Goal: Task Accomplishment & Management: Complete application form

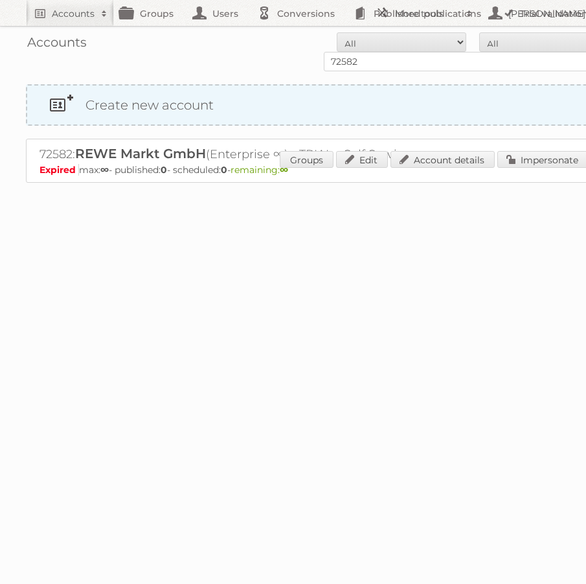
click at [130, 109] on link "Create new account" at bounding box center [317, 105] width 581 height 39
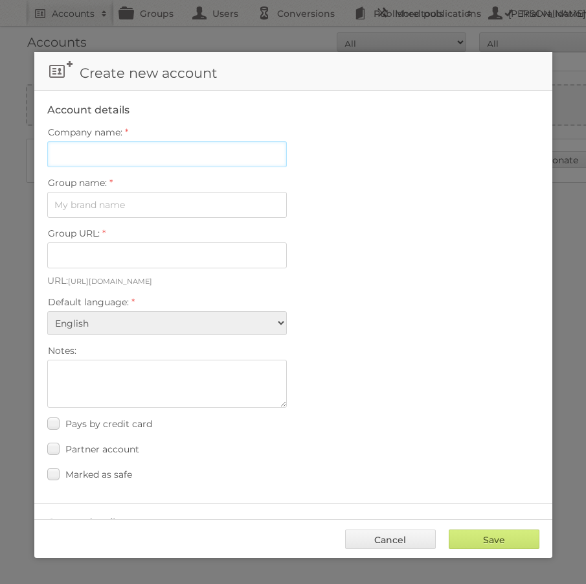
click at [157, 155] on input "Company name:" at bounding box center [167, 154] width 240 height 26
paste input "Möbel [PERSON_NAME]"
type input "Möbel [PERSON_NAME]"
click at [113, 203] on input "Group name:" at bounding box center [167, 205] width 240 height 26
paste input "Möbel [PERSON_NAME]"
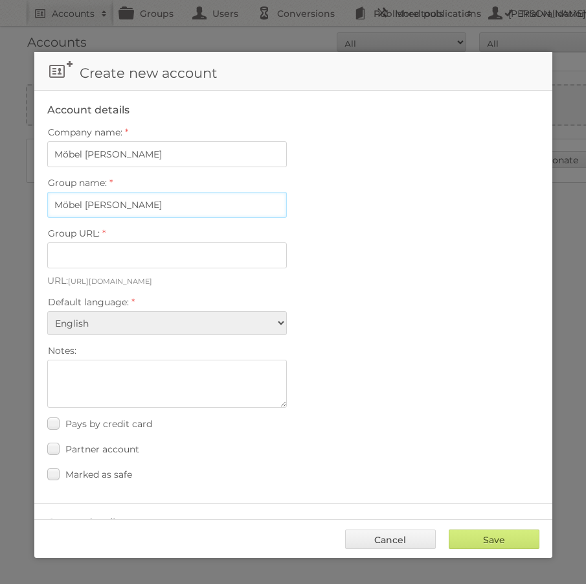
type input "[PERSON_NAME] A"
type input "mobel-[PERSON_NAME]-ag"
type input "[PERSON_NAME]"
type input "mobel-[PERSON_NAME]"
drag, startPoint x: 89, startPoint y: 201, endPoint x: 16, endPoint y: 204, distance: 72.6
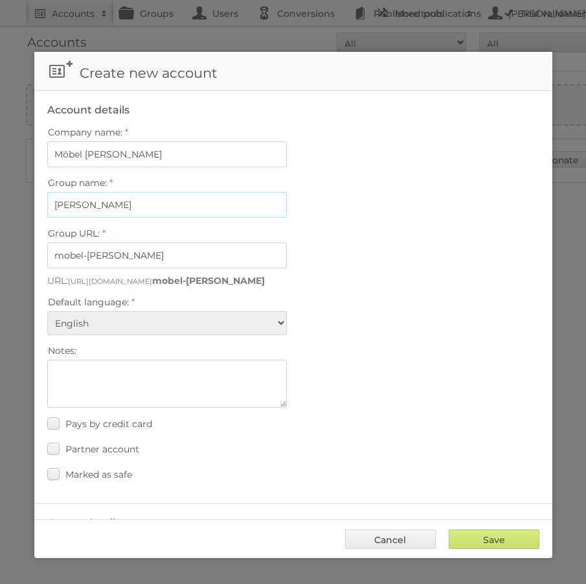
click at [16, 204] on body "Accounts Search Advanced Search Create new account Groups Users Conversions Pub…" at bounding box center [293, 292] width 586 height 584
type input "[PERSON_NAME]"
click at [113, 200] on input "[PERSON_NAME]" at bounding box center [167, 205] width 240 height 26
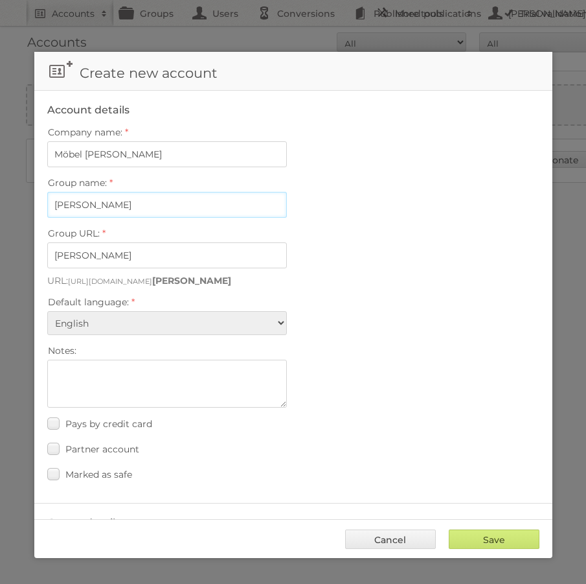
click at [113, 200] on input "[PERSON_NAME]" at bounding box center [167, 205] width 240 height 26
paste input "Möbel [PERSON_NAME]"
type input "Möbel [PERSON_NAME]"
click at [115, 201] on input "Möbel [PERSON_NAME]" at bounding box center [167, 205] width 240 height 26
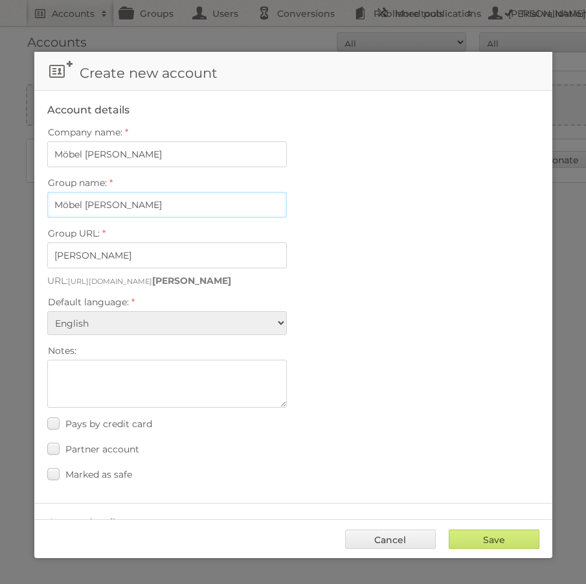
type input "mobel-[PERSON_NAME]-ag"
type input "[PERSON_NAME]"
type input "mobel-[PERSON_NAME]"
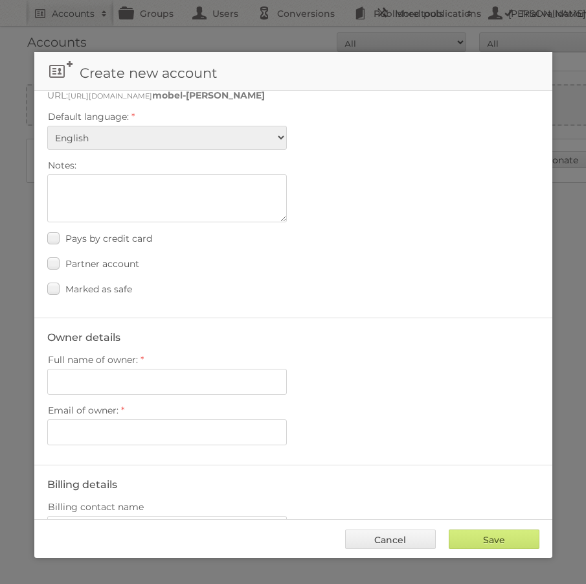
scroll to position [231, 0]
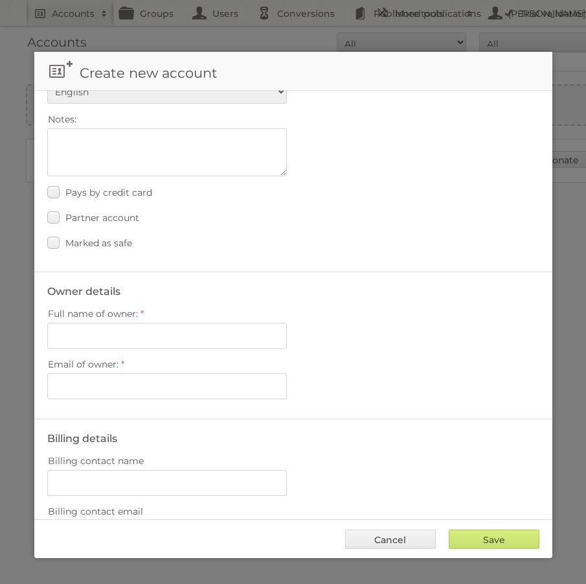
type input "[PERSON_NAME]"
click at [200, 324] on input "Full name of owner:" at bounding box center [167, 336] width 240 height 26
click at [118, 381] on input "Email of owner:" at bounding box center [167, 386] width 240 height 26
paste input "[PERSON_NAME][EMAIL_ADDRESS][PERSON_NAME][DOMAIN_NAME]"
type input "[PERSON_NAME][EMAIL_ADDRESS][PERSON_NAME][DOMAIN_NAME]"
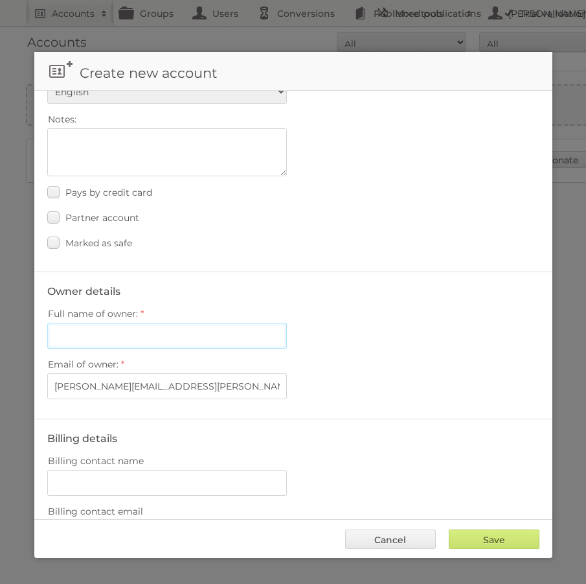
click at [110, 334] on input "Full name of owner:" at bounding box center [167, 336] width 240 height 26
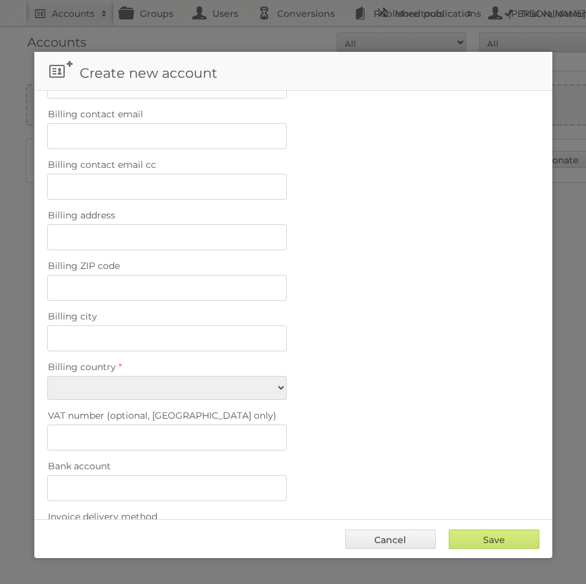
scroll to position [760, 0]
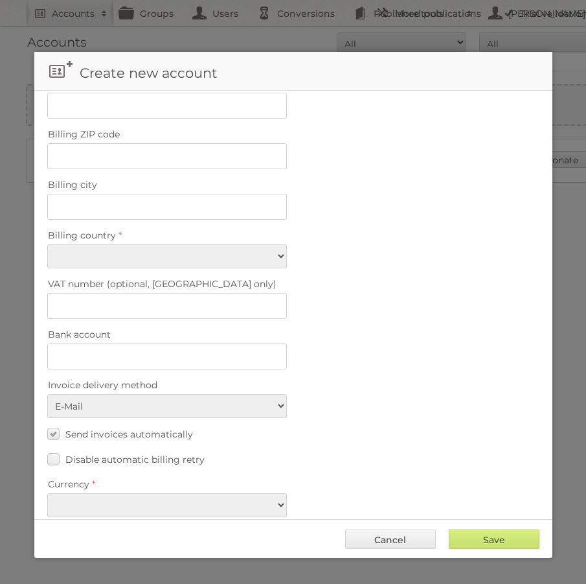
type input "[PERSON_NAME]"
click at [155, 248] on select "[GEOGRAPHIC_DATA] [GEOGRAPHIC_DATA] [GEOGRAPHIC_DATA] [GEOGRAPHIC_DATA] [US_STA…" at bounding box center [167, 256] width 240 height 24
select select "CH"
click at [47, 244] on select "[GEOGRAPHIC_DATA] [GEOGRAPHIC_DATA] [GEOGRAPHIC_DATA] [GEOGRAPHIC_DATA] [US_STA…" at bounding box center [167, 256] width 240 height 24
click at [164, 500] on fieldset "Billing details Billing contact name Billing contact email Billing contact emai…" at bounding box center [293, 213] width 518 height 647
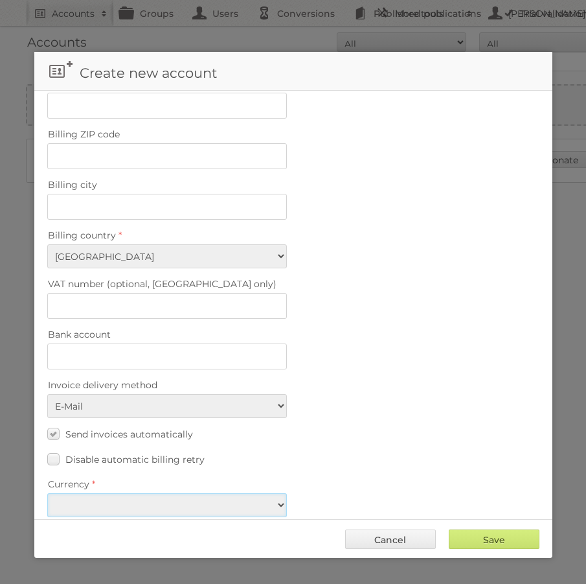
click at [157, 493] on select "EUR USD" at bounding box center [167, 505] width 240 height 24
select select "eur"
click at [47, 493] on select "EUR USD" at bounding box center [167, 505] width 240 height 24
click at [509, 541] on input "Save" at bounding box center [494, 538] width 91 height 19
type input "Save"
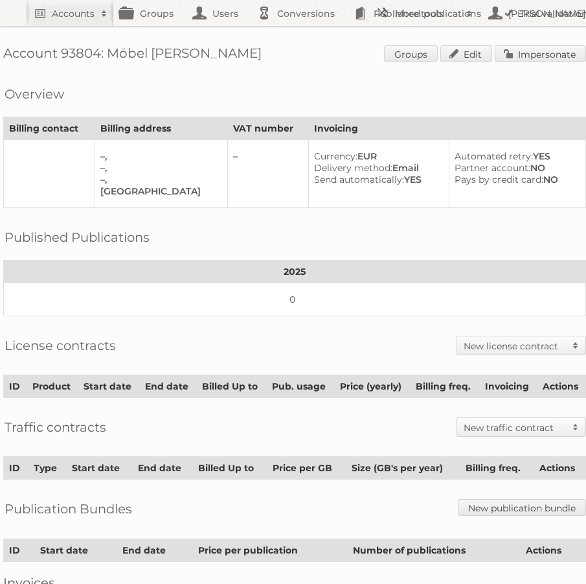
scroll to position [0, 23]
click at [80, 49] on h1 "Account 93804: Möbel Pfister AG Groups Edit Impersonate" at bounding box center [294, 54] width 583 height 19
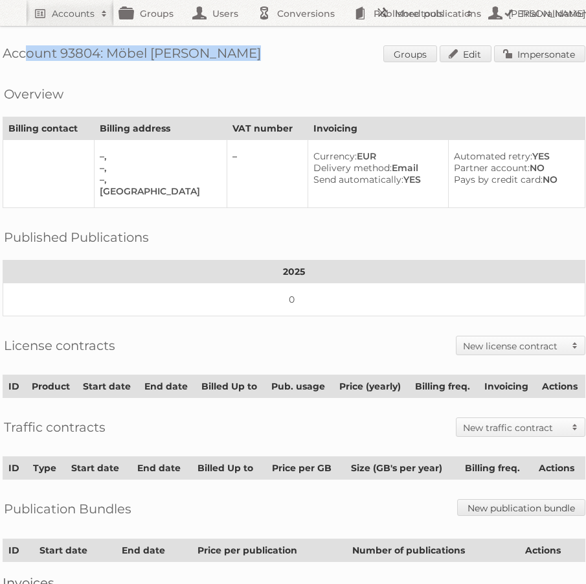
click at [80, 49] on h1 "Account 93804: Möbel Pfister AG Groups Edit Impersonate" at bounding box center [294, 54] width 583 height 19
copy h1 "Account 93804: Möbel Pfister AG"
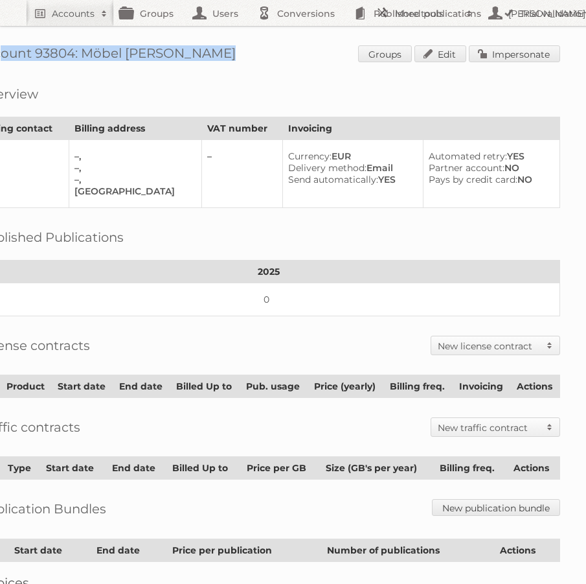
click at [516, 343] on h2 "New license contract" at bounding box center [489, 346] width 102 height 13
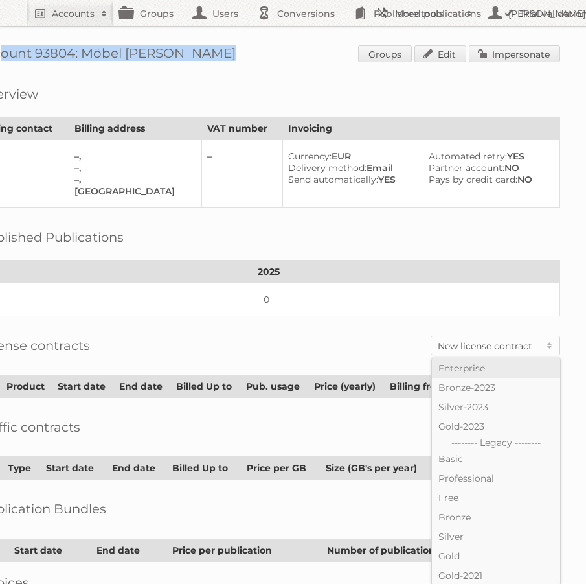
click at [483, 369] on link "Enterprise" at bounding box center [496, 367] width 128 height 19
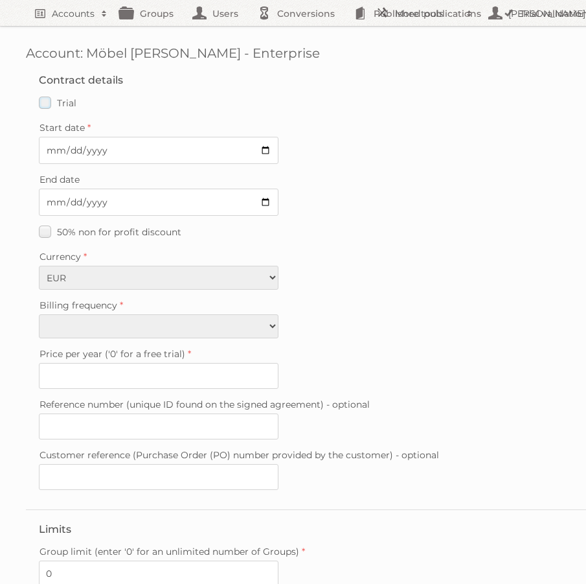
click at [47, 95] on label "Trial" at bounding box center [58, 102] width 38 height 19
click at [0, 0] on input "Trial" at bounding box center [0, 0] width 0 height 0
type input "0"
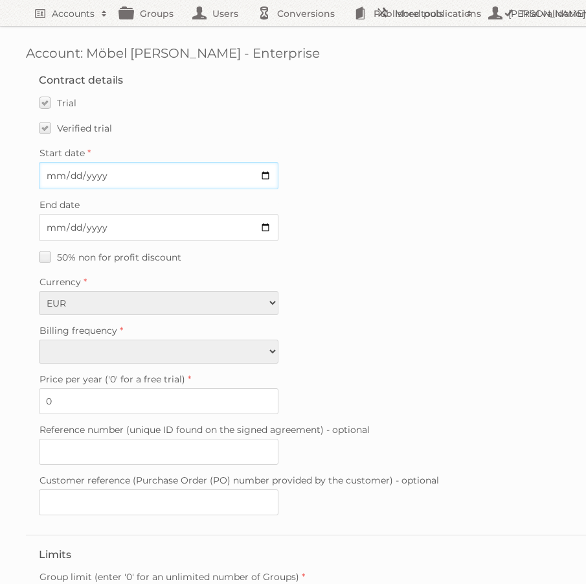
click at [225, 172] on input "Start date" at bounding box center [159, 175] width 240 height 27
click at [270, 174] on input "Start date" at bounding box center [159, 175] width 240 height 27
type input "2025-09-11"
click at [266, 227] on input "End date" at bounding box center [159, 227] width 240 height 27
type input "2025-10-02"
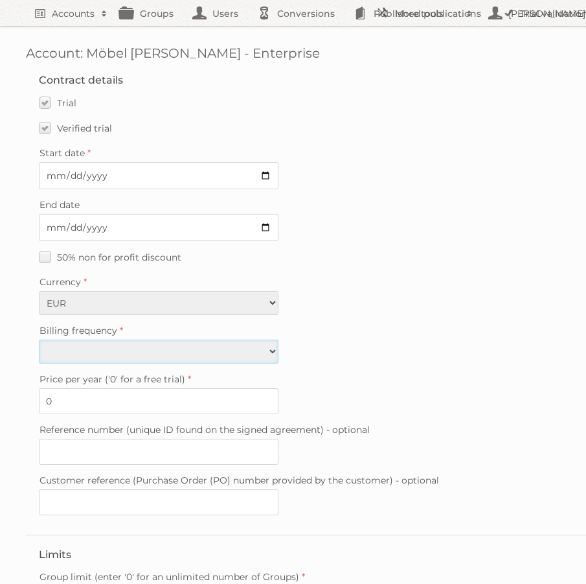
click at [229, 347] on select "Monthly Quarterly Yearly Every 2 years" at bounding box center [159, 352] width 240 height 24
select select "yearly"
click at [39, 340] on select "Monthly Quarterly Yearly Every 2 years" at bounding box center [159, 352] width 240 height 24
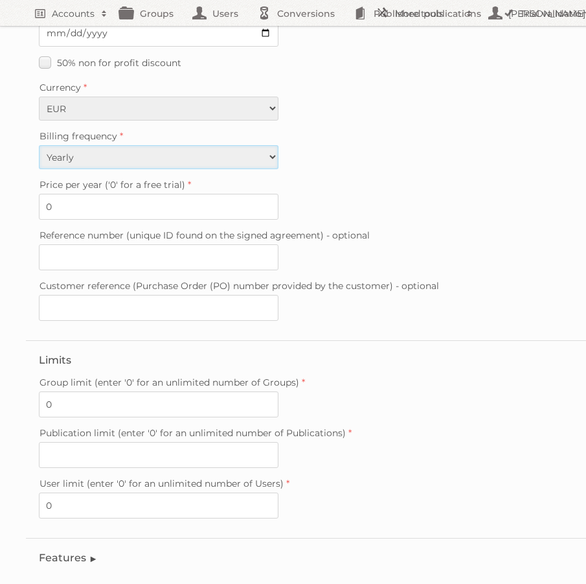
scroll to position [253, 0]
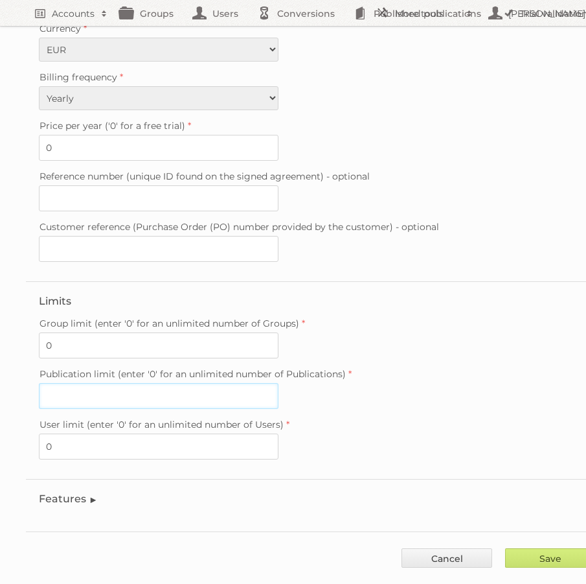
click at [143, 383] on input "Publication limit (enter '0' for an unlimited number of Publications)" at bounding box center [159, 396] width 240 height 26
type input "0"
type input "3"
type input "-"
type input "0"
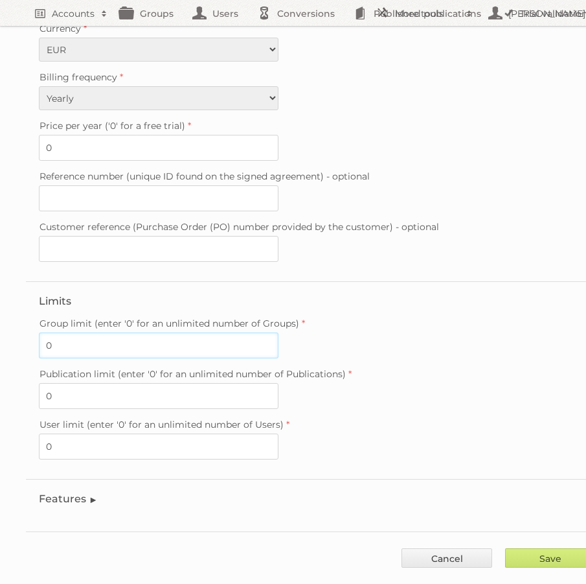
click at [73, 335] on input "0" at bounding box center [159, 345] width 240 height 26
type input "3"
click at [69, 492] on legend "Features" at bounding box center [68, 498] width 59 height 12
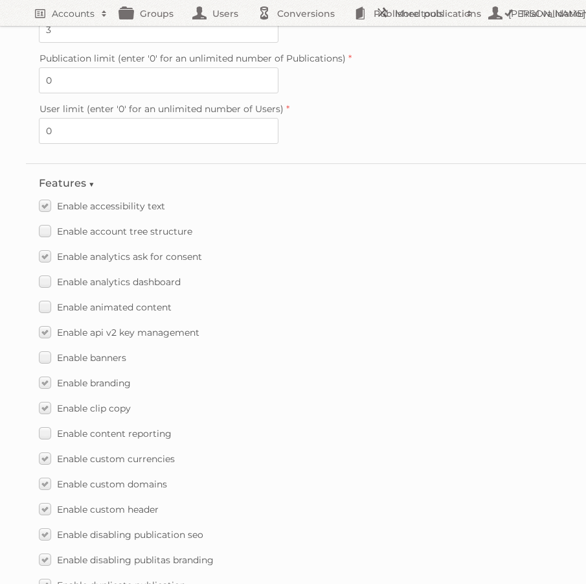
scroll to position [572, 0]
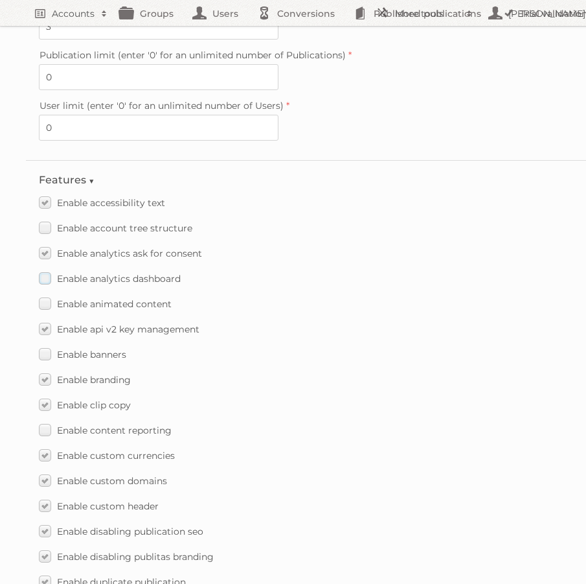
click at [103, 273] on span "Enable analytics dashboard" at bounding box center [119, 279] width 124 height 12
click at [0, 0] on input "Enable analytics dashboard" at bounding box center [0, 0] width 0 height 0
click at [111, 298] on span "Enable animated content" at bounding box center [114, 304] width 115 height 12
click at [0, 0] on input "Enable animated content" at bounding box center [0, 0] width 0 height 0
click at [108, 349] on span "Enable banners" at bounding box center [91, 355] width 69 height 12
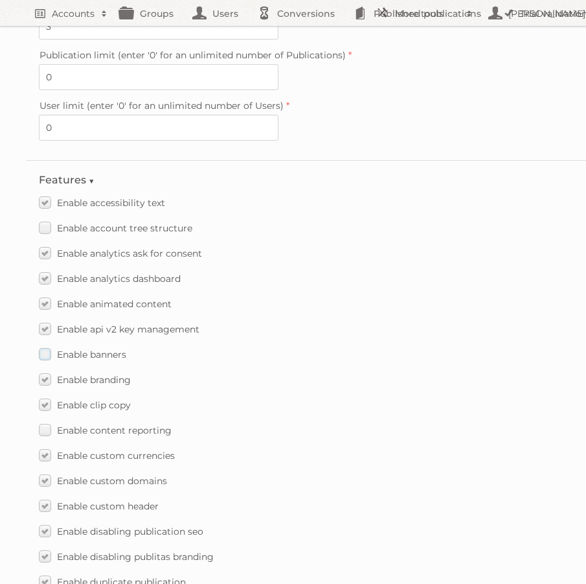
click at [0, 0] on input "Enable banners" at bounding box center [0, 0] width 0 height 0
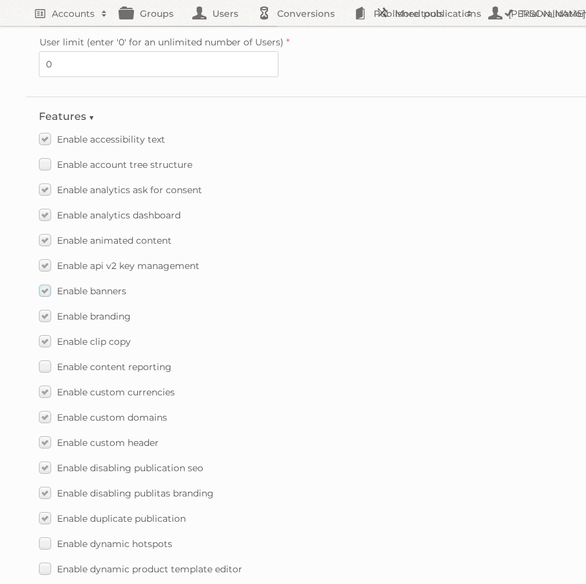
scroll to position [638, 0]
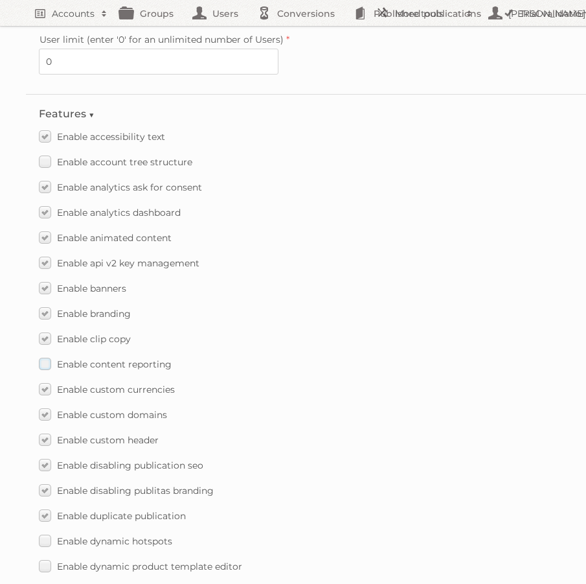
click at [111, 358] on span "Enable content reporting" at bounding box center [114, 364] width 115 height 12
click at [0, 0] on input "Enable content reporting" at bounding box center [0, 0] width 0 height 0
click at [111, 358] on span "Enable content reporting" at bounding box center [114, 364] width 115 height 12
click at [0, 0] on input "Enable content reporting" at bounding box center [0, 0] width 0 height 0
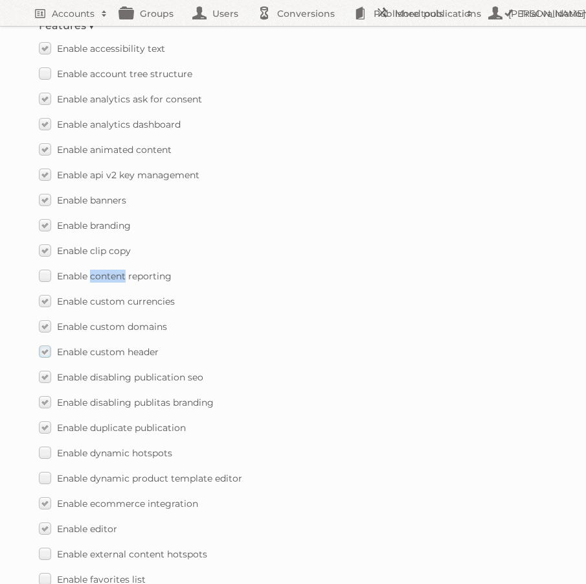
scroll to position [730, 0]
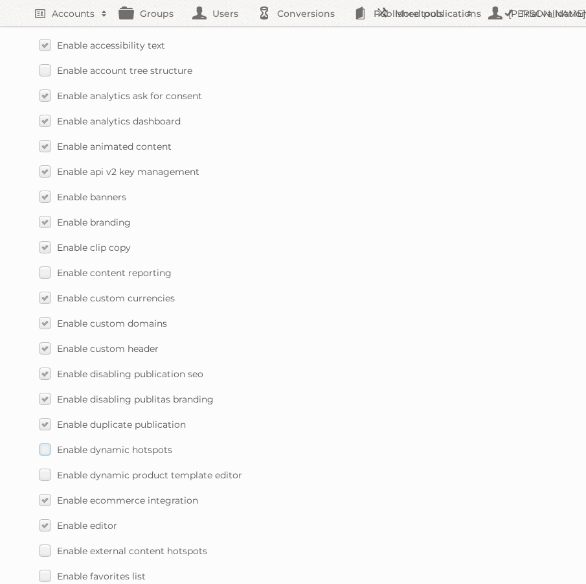
click at [137, 444] on span "Enable dynamic hotspots" at bounding box center [114, 450] width 115 height 12
click at [0, 0] on input "Enable dynamic hotspots" at bounding box center [0, 0] width 0 height 0
click at [138, 469] on span "Enable dynamic product template editor" at bounding box center [149, 475] width 185 height 12
click at [0, 0] on input "Enable dynamic product template editor" at bounding box center [0, 0] width 0 height 0
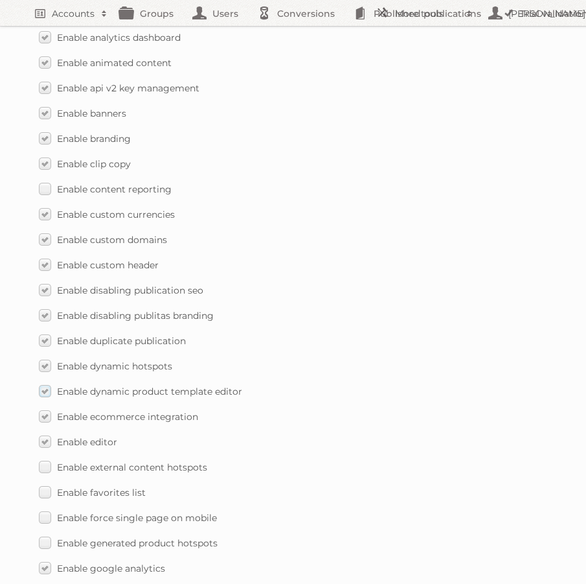
scroll to position [815, 0]
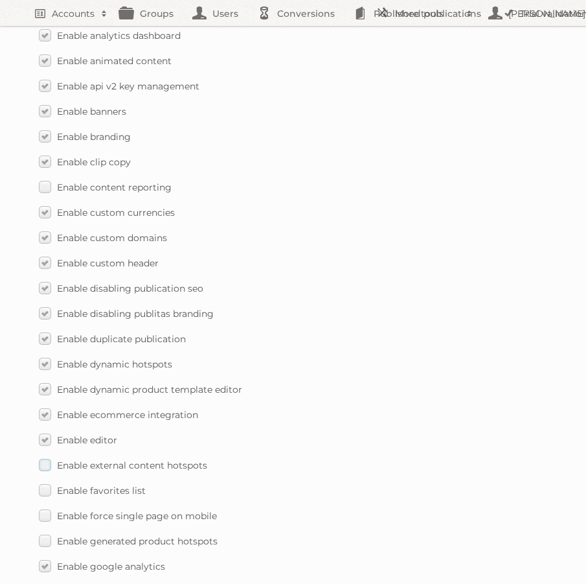
click at [148, 459] on span "Enable external content hotspots" at bounding box center [132, 465] width 150 height 12
click at [0, 0] on input "Enable external content hotspots" at bounding box center [0, 0] width 0 height 0
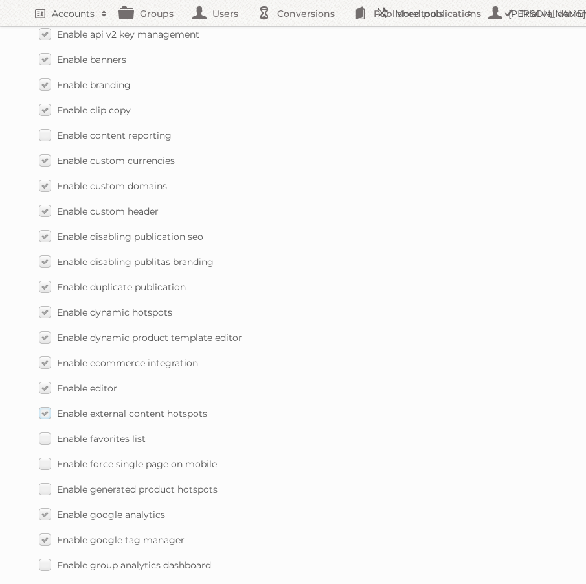
scroll to position [873, 0]
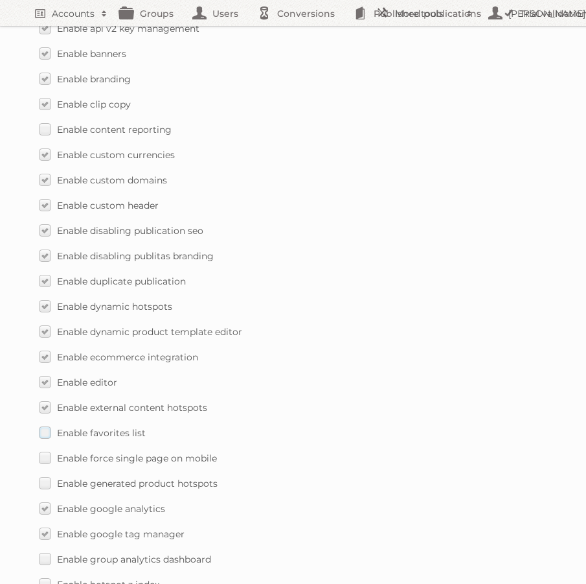
click at [124, 427] on span "Enable favorites list" at bounding box center [101, 433] width 89 height 12
click at [0, 0] on input "Enable favorites list" at bounding box center [0, 0] width 0 height 0
click at [124, 452] on span "Enable force single page on mobile" at bounding box center [137, 458] width 160 height 12
click at [0, 0] on input "Enable force single page on mobile" at bounding box center [0, 0] width 0 height 0
click at [123, 427] on span "Enable favorites list" at bounding box center [101, 433] width 89 height 12
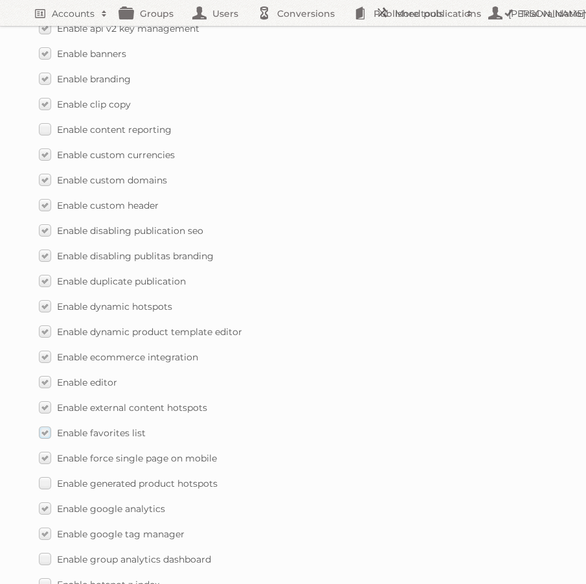
click at [0, 0] on input "Enable favorites list" at bounding box center [0, 0] width 0 height 0
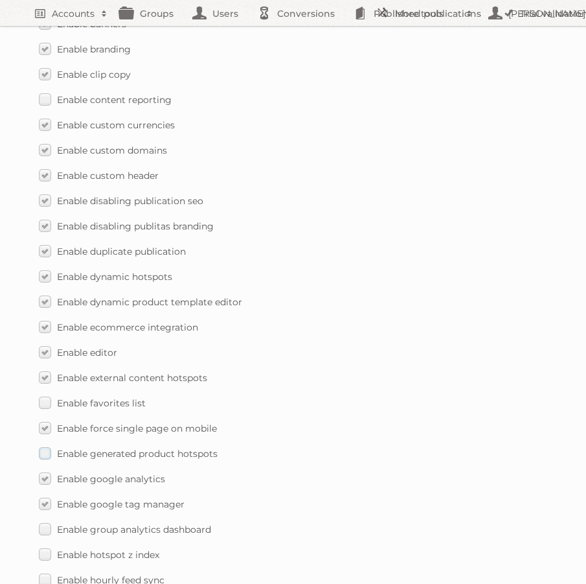
click at [128, 450] on label "Enable generated product hotspots" at bounding box center [128, 453] width 179 height 19
click at [0, 0] on input "Enable generated product hotspots" at bounding box center [0, 0] width 0 height 0
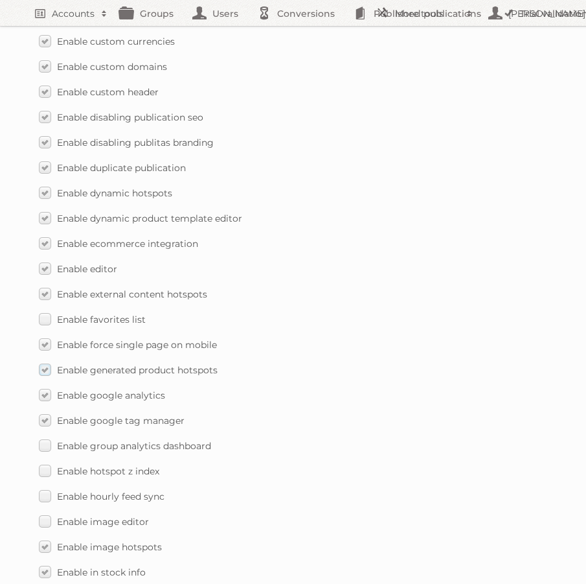
scroll to position [990, 0]
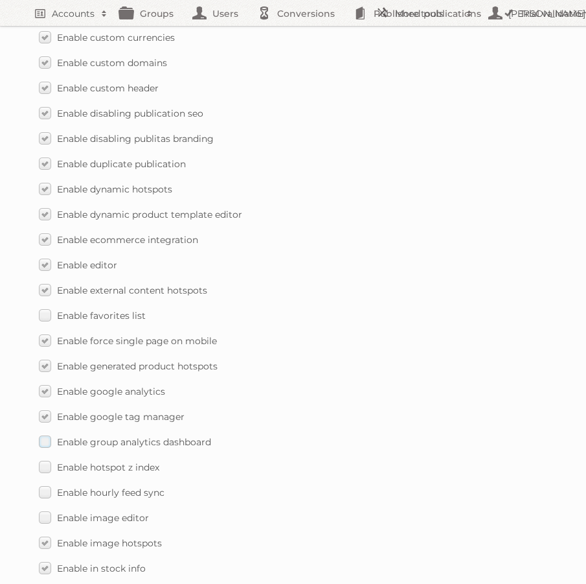
click at [130, 436] on span "Enable group analytics dashboard" at bounding box center [134, 442] width 154 height 12
click at [0, 0] on input "Enable group analytics dashboard" at bounding box center [0, 0] width 0 height 0
click at [131, 461] on span "Enable hotspot z index" at bounding box center [108, 467] width 102 height 12
click at [0, 0] on input "Enable hotspot z index" at bounding box center [0, 0] width 0 height 0
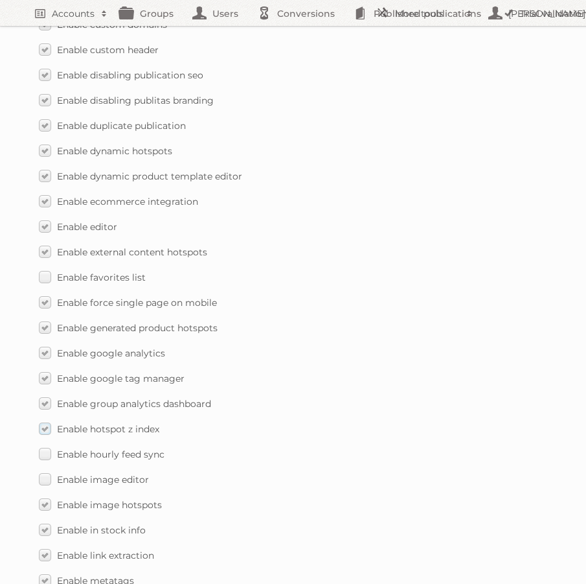
scroll to position [1029, 0]
click at [132, 448] on span "Enable hourly feed sync" at bounding box center [111, 454] width 108 height 12
click at [0, 0] on input "Enable hourly feed sync" at bounding box center [0, 0] width 0 height 0
click at [130, 473] on span "Enable image editor" at bounding box center [103, 479] width 92 height 12
click at [0, 0] on input "Enable image editor" at bounding box center [0, 0] width 0 height 0
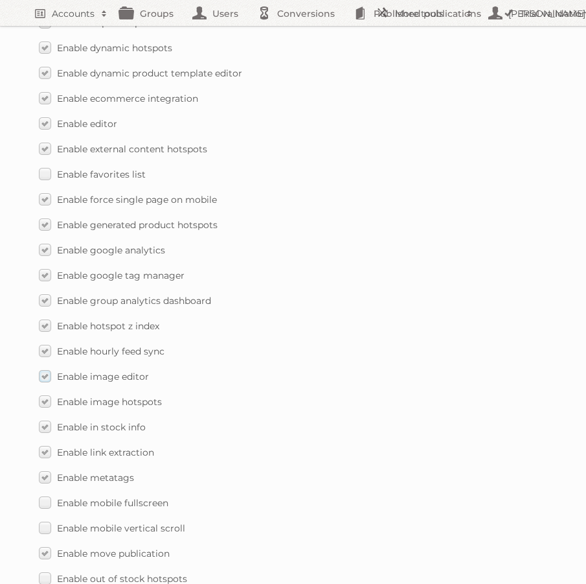
scroll to position [1155, 0]
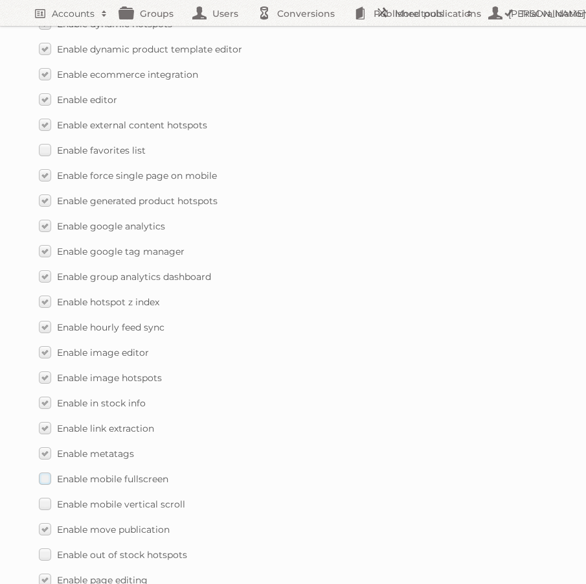
click at [130, 473] on span "Enable mobile fullscreen" at bounding box center [112, 479] width 111 height 12
click at [0, 0] on input "Enable mobile fullscreen" at bounding box center [0, 0] width 0 height 0
click at [131, 498] on span "Enable mobile vertical scroll" at bounding box center [121, 504] width 128 height 12
click at [0, 0] on input "Enable mobile vertical scroll" at bounding box center [0, 0] width 0 height 0
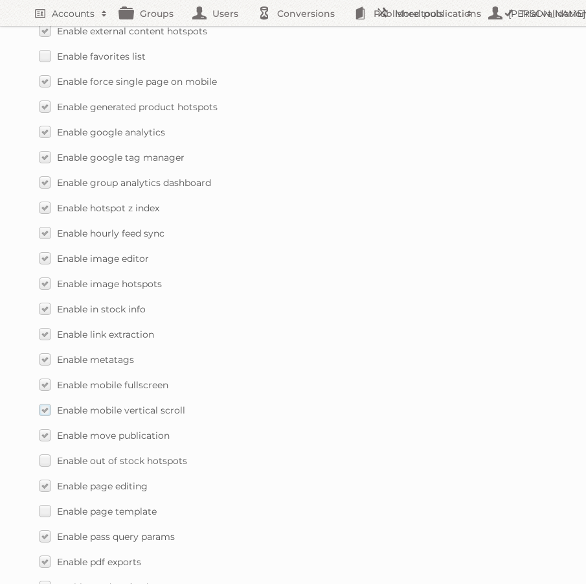
scroll to position [1252, 0]
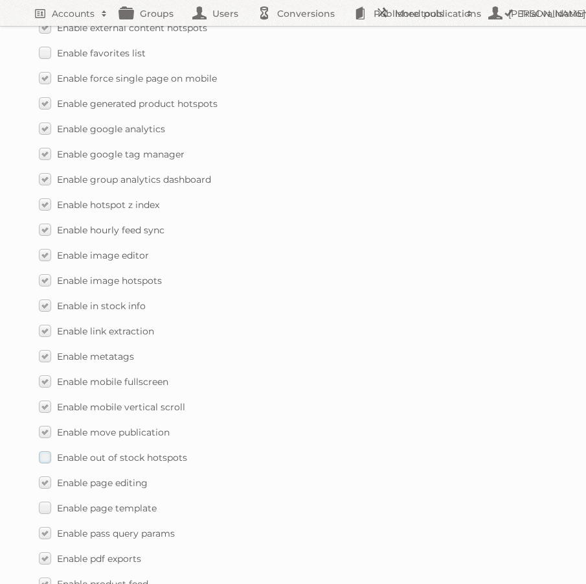
click at [133, 452] on span "Enable out of stock hotspots" at bounding box center [122, 458] width 130 height 12
click at [0, 0] on input "Enable out of stock hotspots" at bounding box center [0, 0] width 0 height 0
click at [133, 452] on span "Enable out of stock hotspots" at bounding box center [122, 458] width 130 height 12
click at [0, 0] on input "Enable out of stock hotspots" at bounding box center [0, 0] width 0 height 0
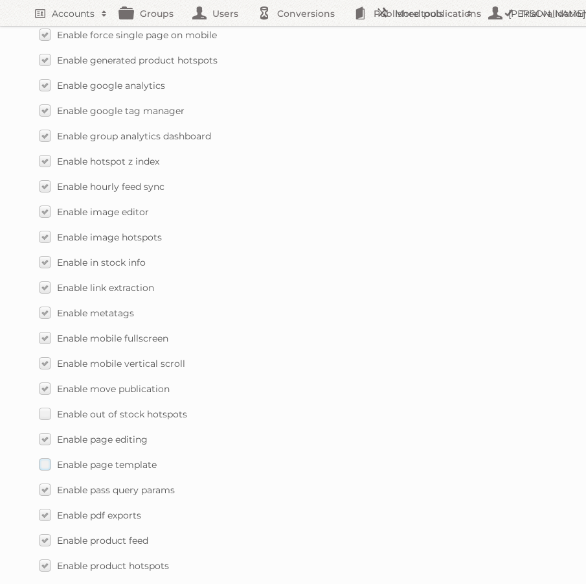
click at [137, 459] on span "Enable page template" at bounding box center [107, 465] width 100 height 12
click at [0, 0] on input "Enable page template" at bounding box center [0, 0] width 0 height 0
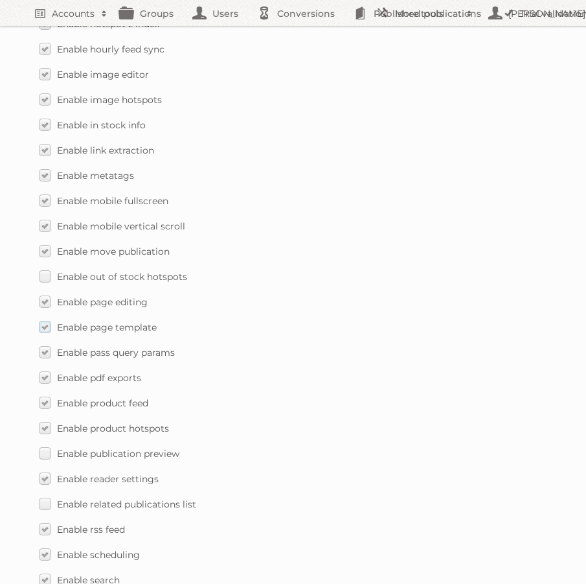
scroll to position [1440, 0]
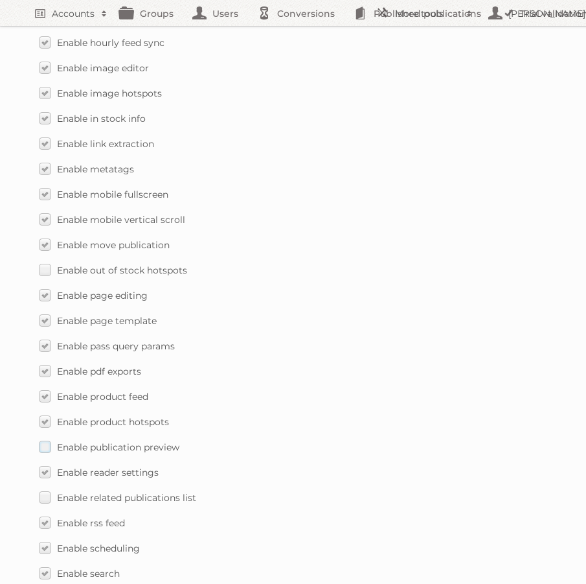
click at [139, 441] on span "Enable publication preview" at bounding box center [118, 447] width 122 height 12
click at [0, 0] on input "Enable publication preview" at bounding box center [0, 0] width 0 height 0
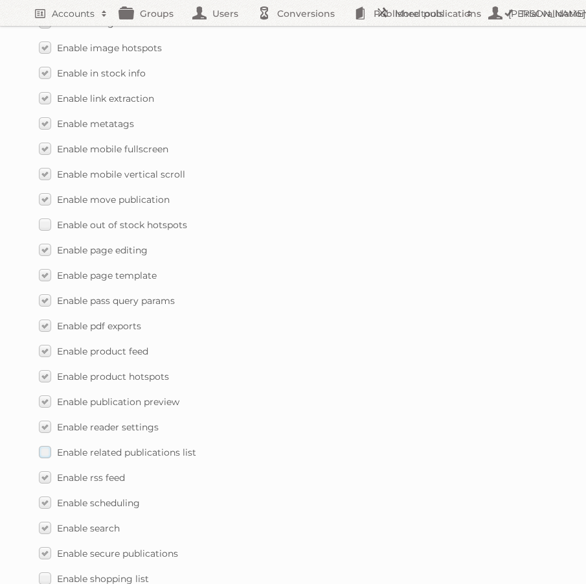
click at [139, 446] on span "Enable related publications list" at bounding box center [126, 452] width 139 height 12
click at [0, 0] on input "Enable related publications list" at bounding box center [0, 0] width 0 height 0
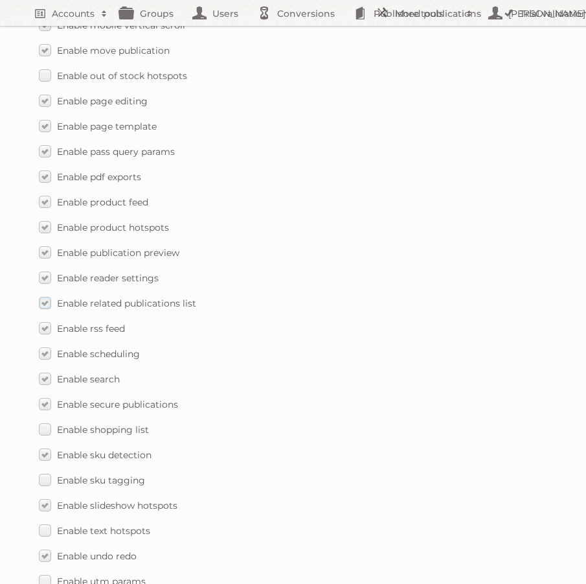
scroll to position [1633, 0]
click at [137, 425] on span "Enable shopping list" at bounding box center [103, 431] width 92 height 12
click at [0, 0] on input "Enable shopping list" at bounding box center [0, 0] width 0 height 0
click at [137, 425] on span "Enable shopping list" at bounding box center [103, 431] width 92 height 12
click at [0, 0] on input "Enable shopping list" at bounding box center [0, 0] width 0 height 0
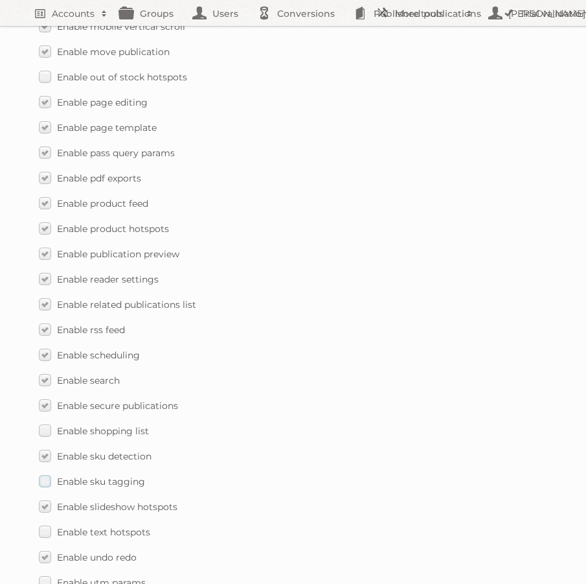
click at [130, 476] on span "Enable sku tagging" at bounding box center [101, 482] width 88 height 12
click at [0, 0] on input "Enable sku tagging" at bounding box center [0, 0] width 0 height 0
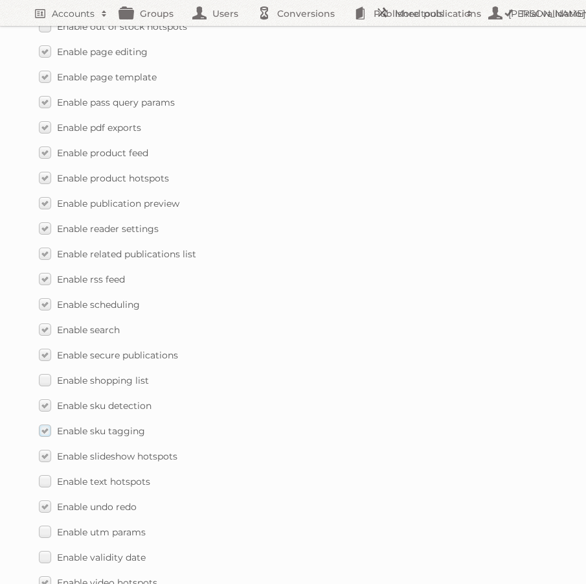
scroll to position [1687, 0]
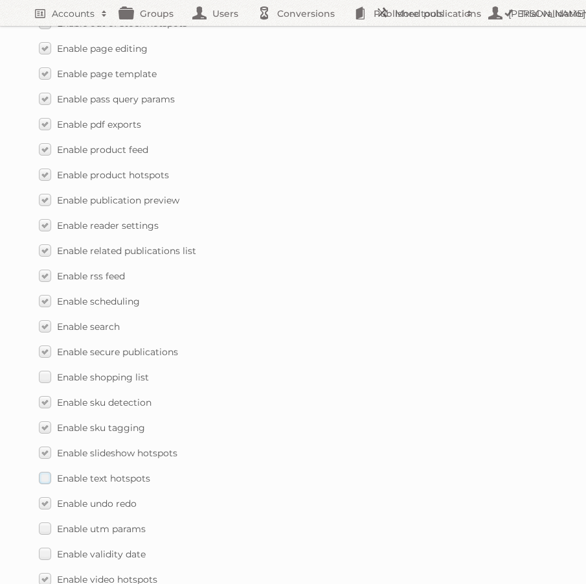
click at [129, 472] on span "Enable text hotspots" at bounding box center [103, 478] width 93 height 12
click at [0, 0] on input "Enable text hotspots" at bounding box center [0, 0] width 0 height 0
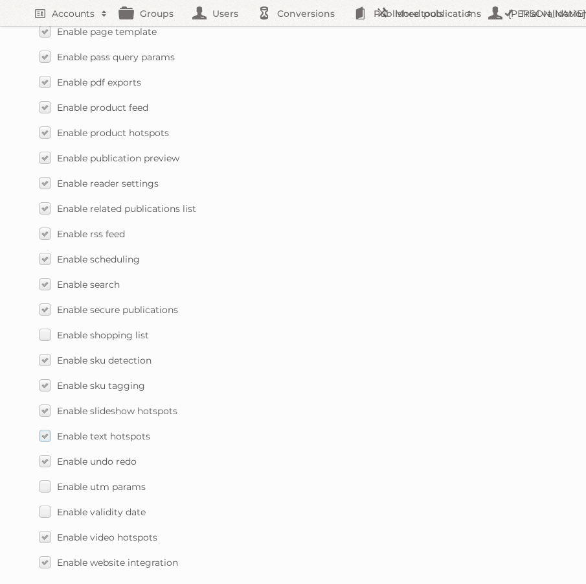
scroll to position [1730, 0]
click at [132, 479] on span "Enable utm params" at bounding box center [101, 485] width 89 height 12
click at [0, 0] on input "Enable utm params" at bounding box center [0, 0] width 0 height 0
click at [130, 505] on span "Enable validity date" at bounding box center [101, 511] width 89 height 12
click at [0, 0] on input "Enable validity date" at bounding box center [0, 0] width 0 height 0
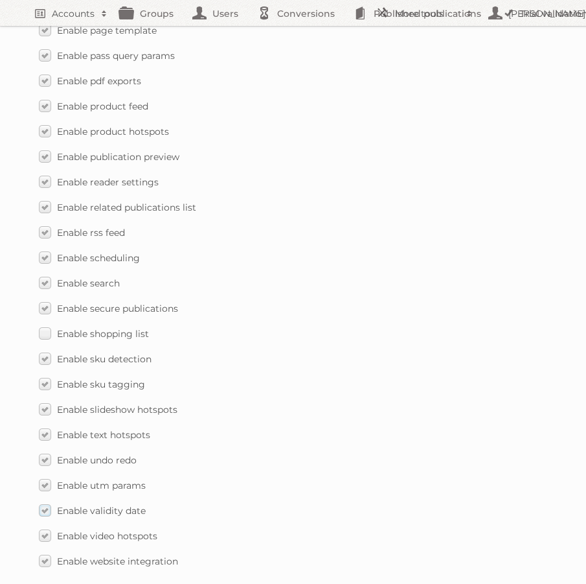
scroll to position [1810, 0]
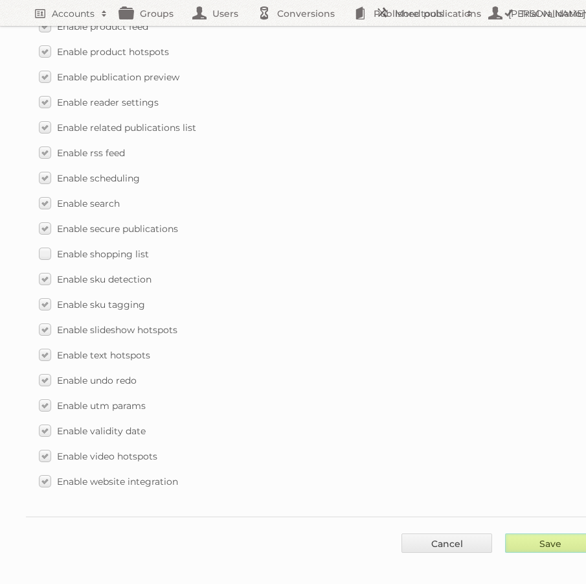
click at [541, 533] on input "Save" at bounding box center [550, 542] width 91 height 19
type input "..."
